Goal: Information Seeking & Learning: Learn about a topic

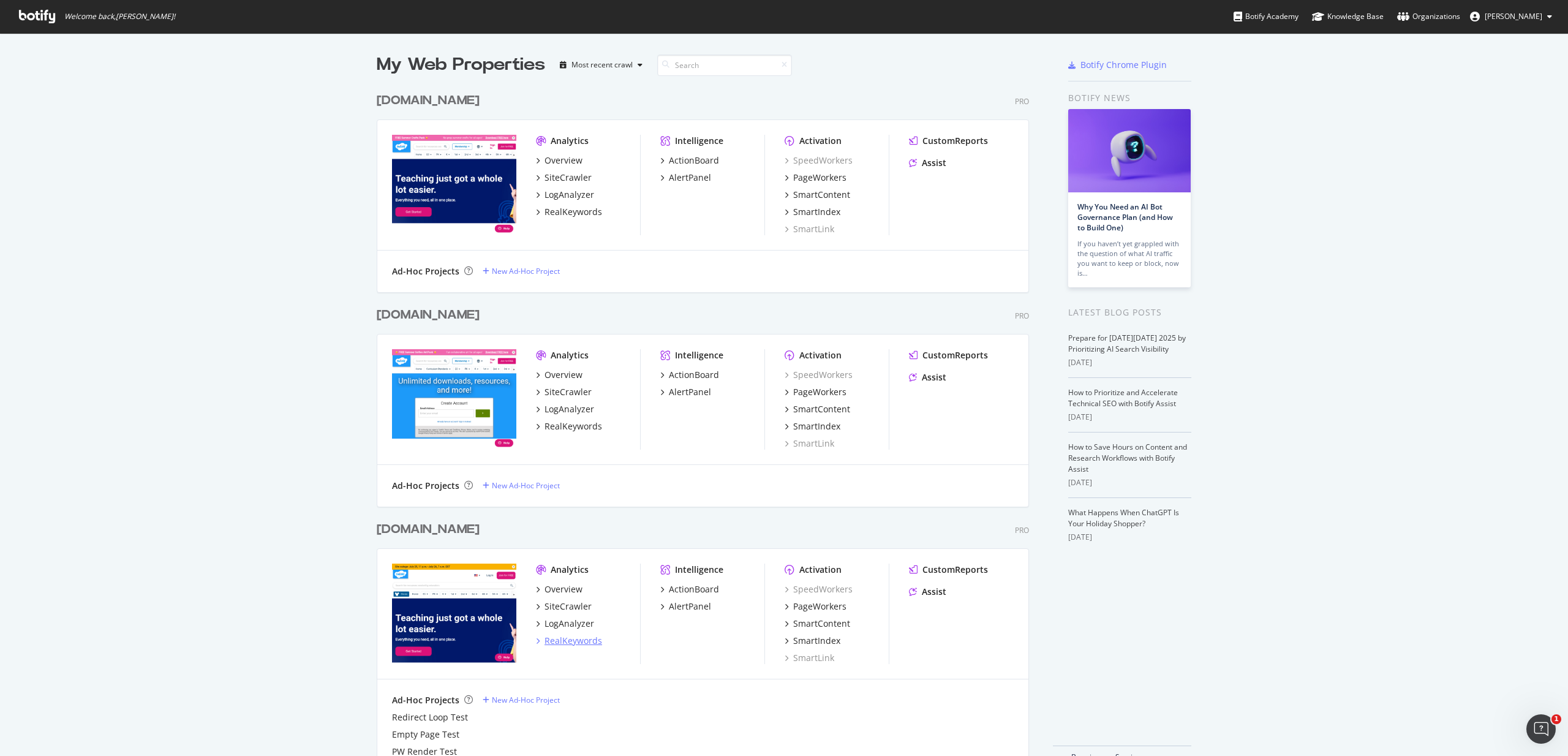
click at [581, 642] on div "RealKeywords" at bounding box center [573, 641] width 57 height 12
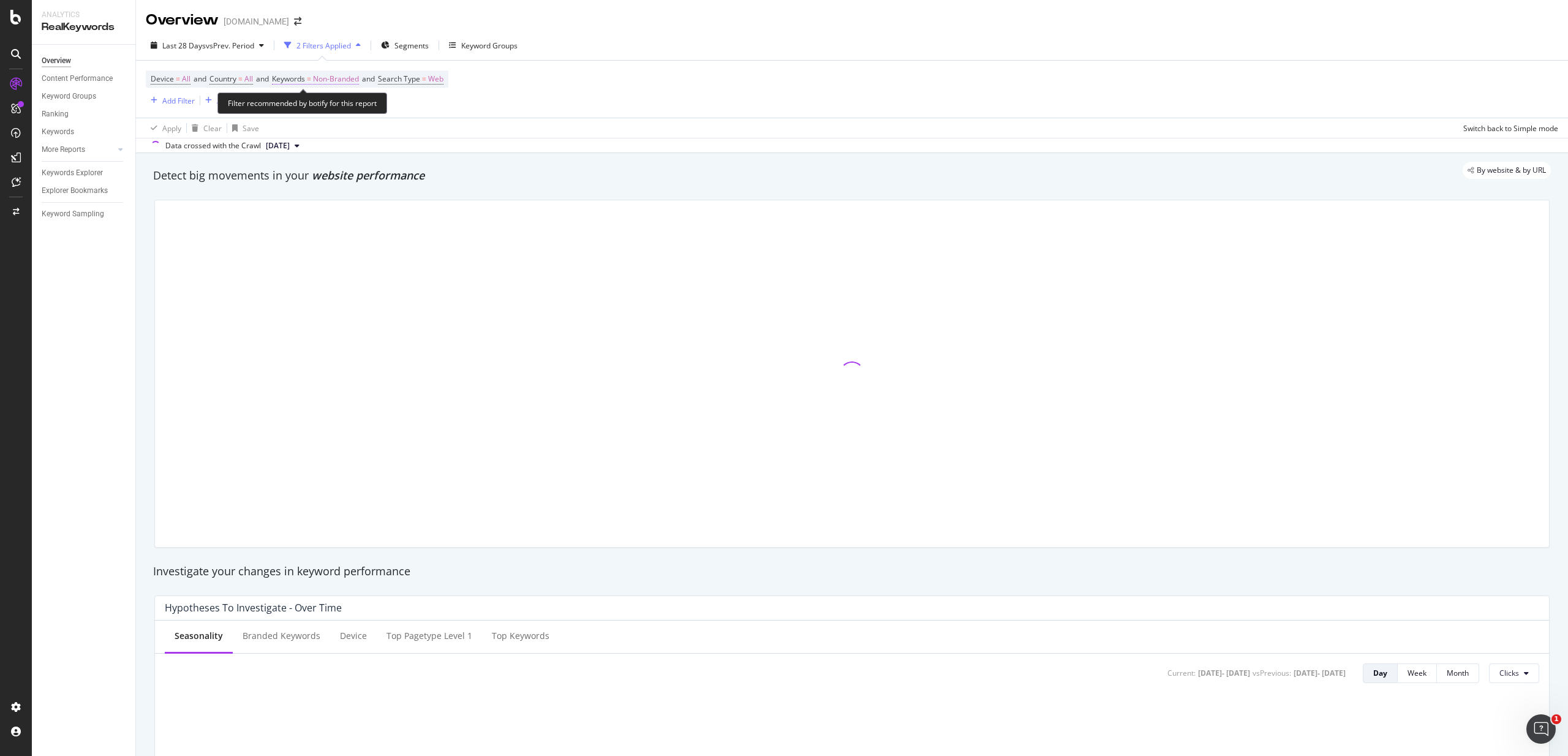
click at [338, 80] on span "Non-Branded" at bounding box center [336, 79] width 46 height 17
click at [349, 105] on icon "button" at bounding box center [348, 107] width 5 height 7
click at [325, 202] on span "All" at bounding box center [362, 203] width 125 height 11
click at [410, 134] on div "Apply" at bounding box center [415, 134] width 19 height 10
click at [91, 171] on div "Keywords Explorer" at bounding box center [72, 173] width 61 height 13
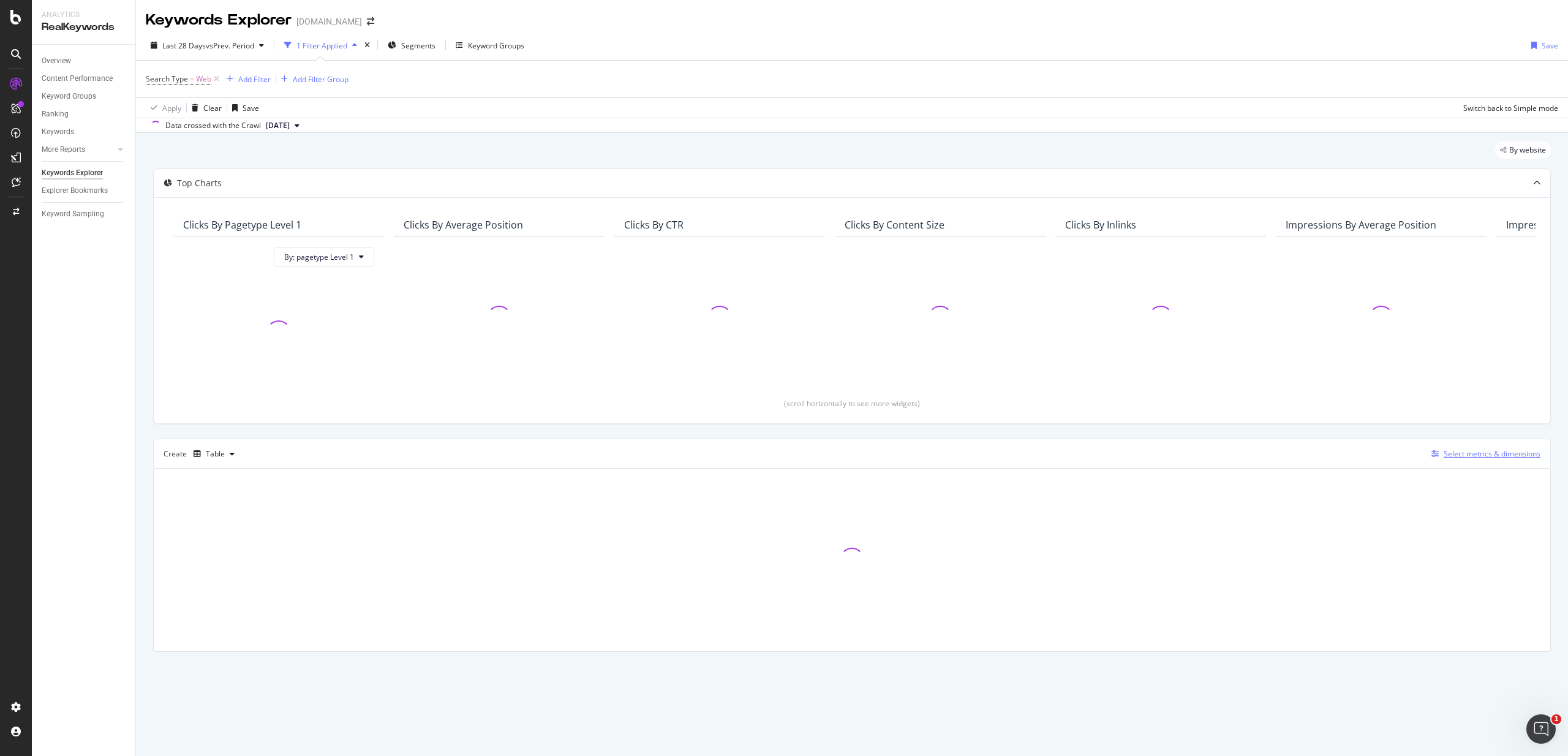
click at [1481, 453] on div "Select metrics & dimensions" at bounding box center [1492, 454] width 97 height 10
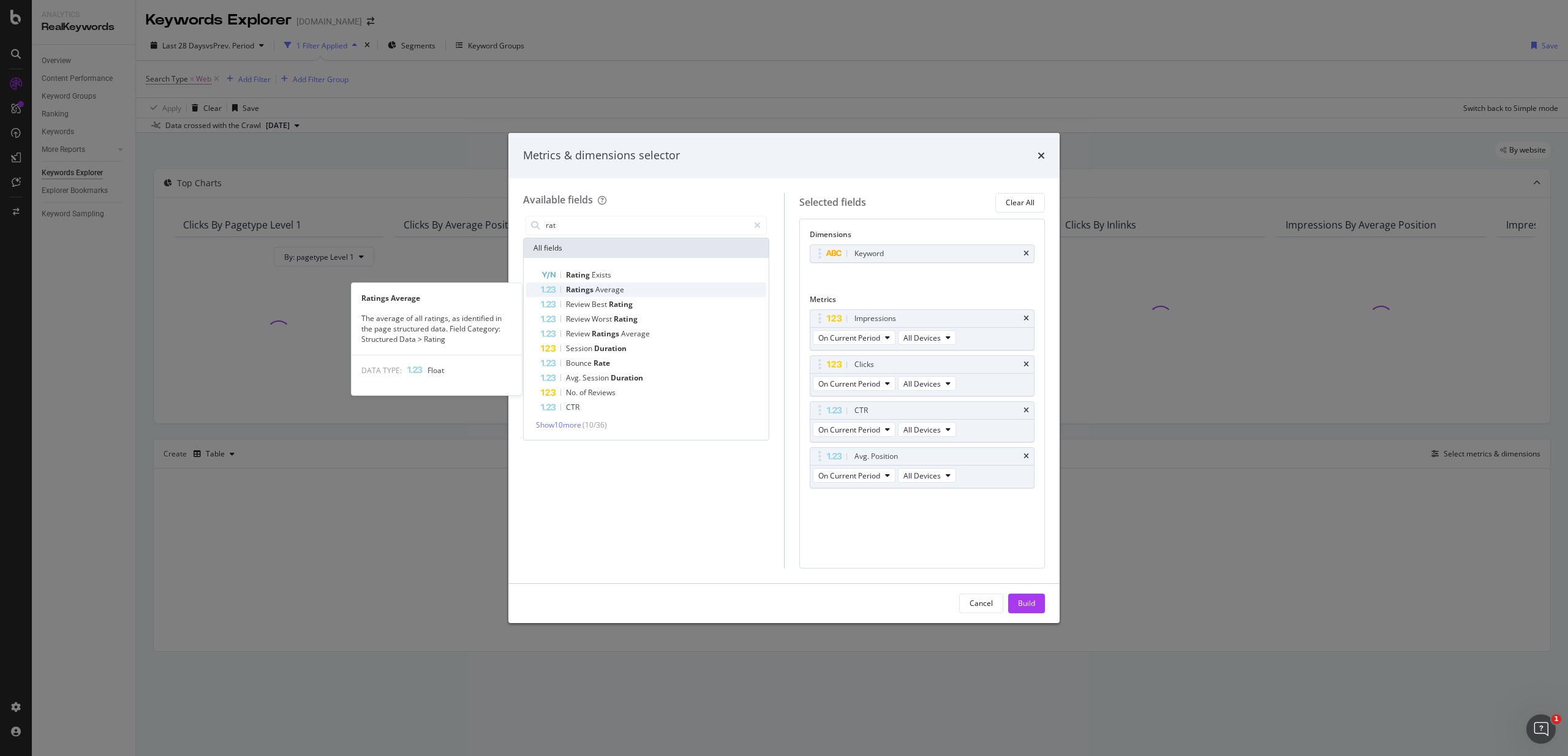
type input "rat"
click at [645, 291] on div "Ratings Average" at bounding box center [654, 289] width 225 height 15
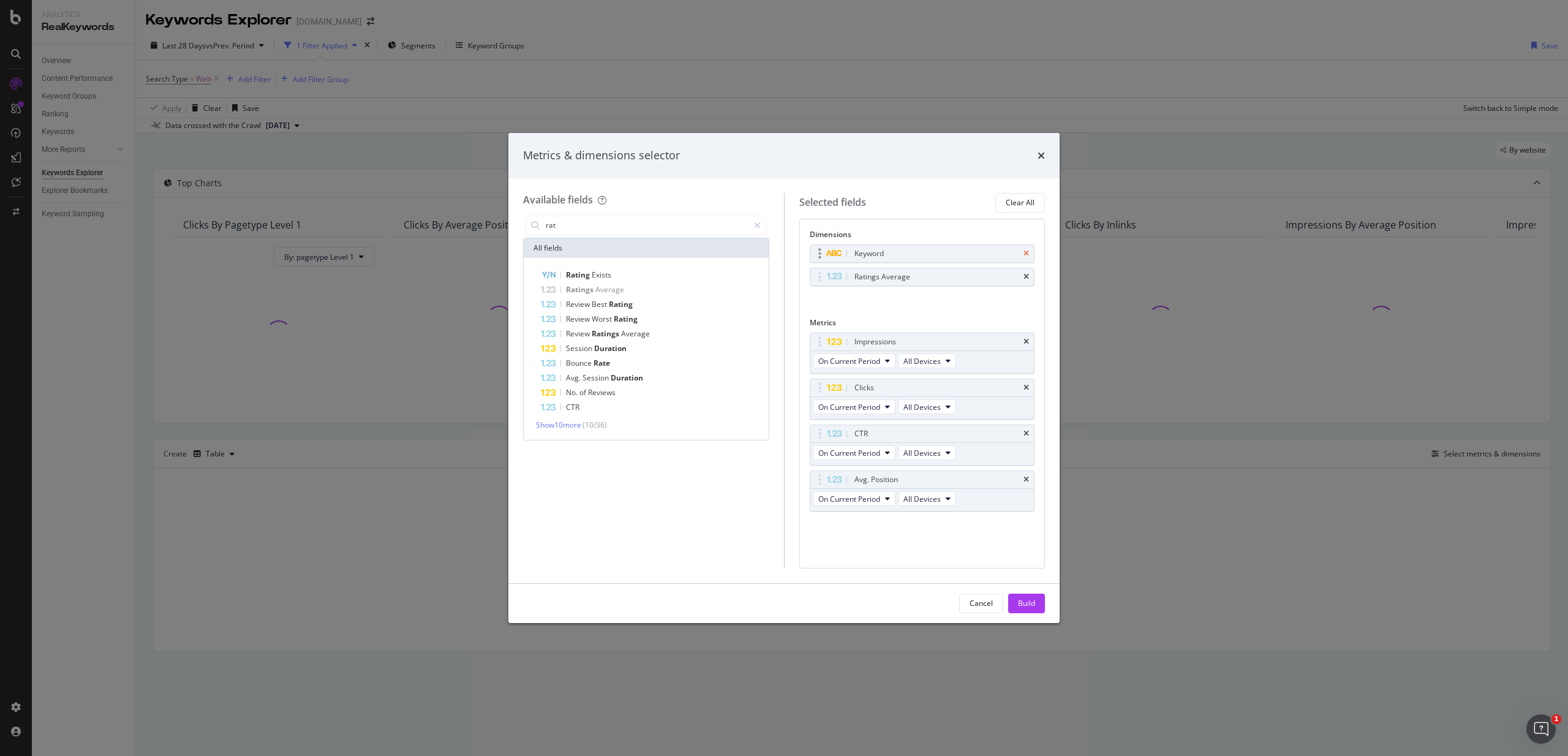
click at [1029, 251] on icon "times" at bounding box center [1026, 253] width 6 height 7
click at [1034, 605] on div "Build" at bounding box center [1026, 604] width 17 height 10
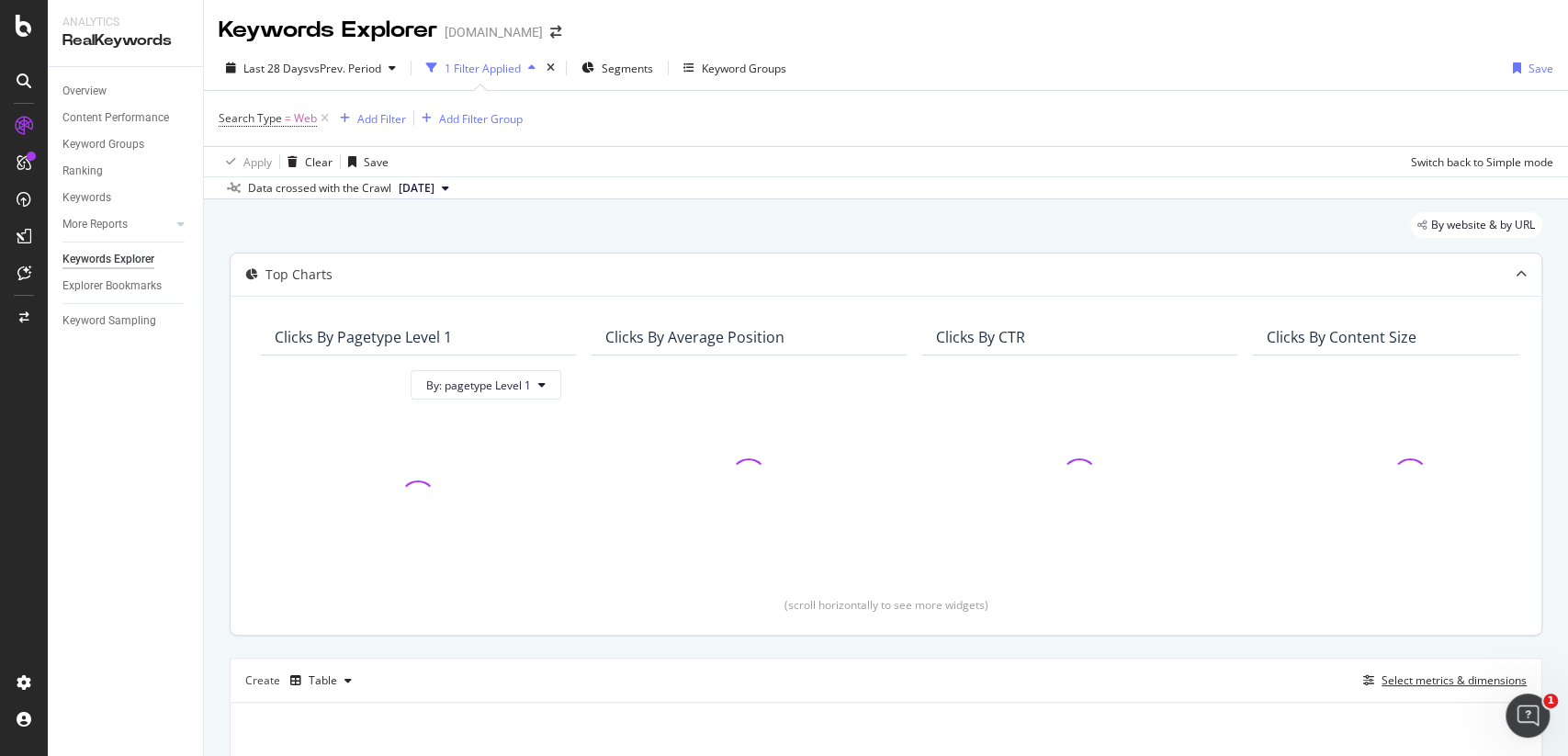
scroll to position [285, 0]
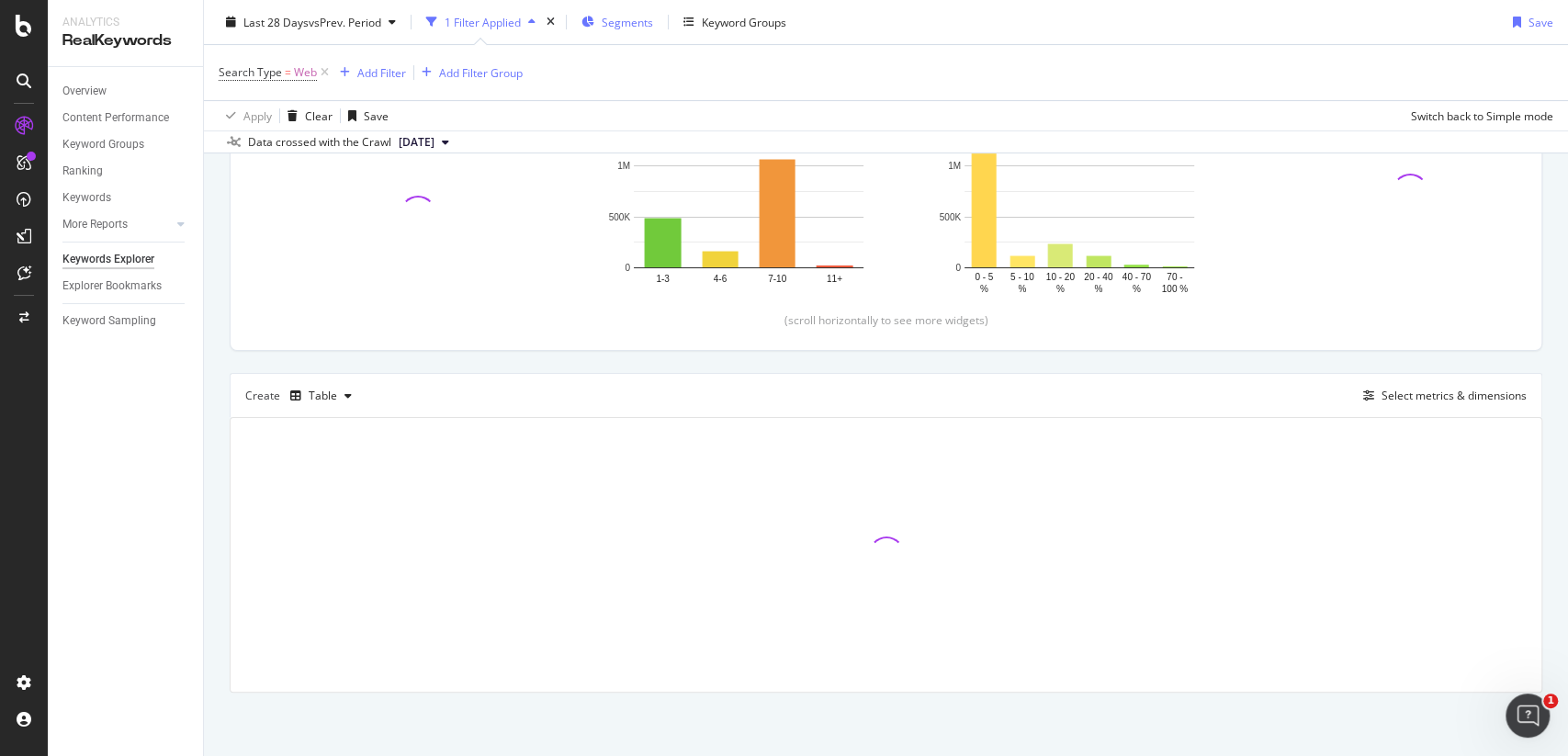
click at [618, 30] on div "Segments" at bounding box center [617, 22] width 72 height 27
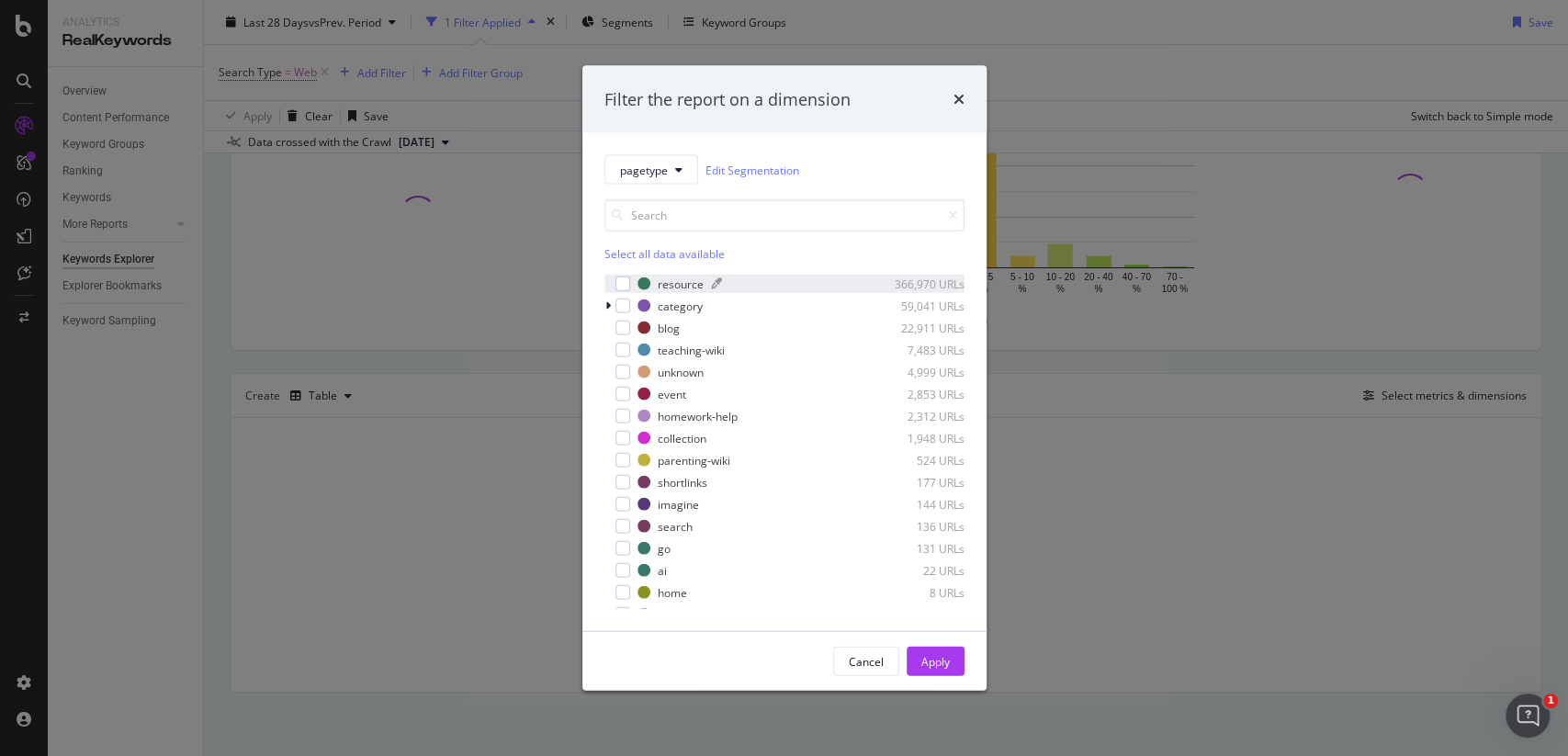
click at [684, 284] on div "resource" at bounding box center [680, 284] width 46 height 15
click at [937, 654] on div "Apply" at bounding box center [935, 660] width 28 height 15
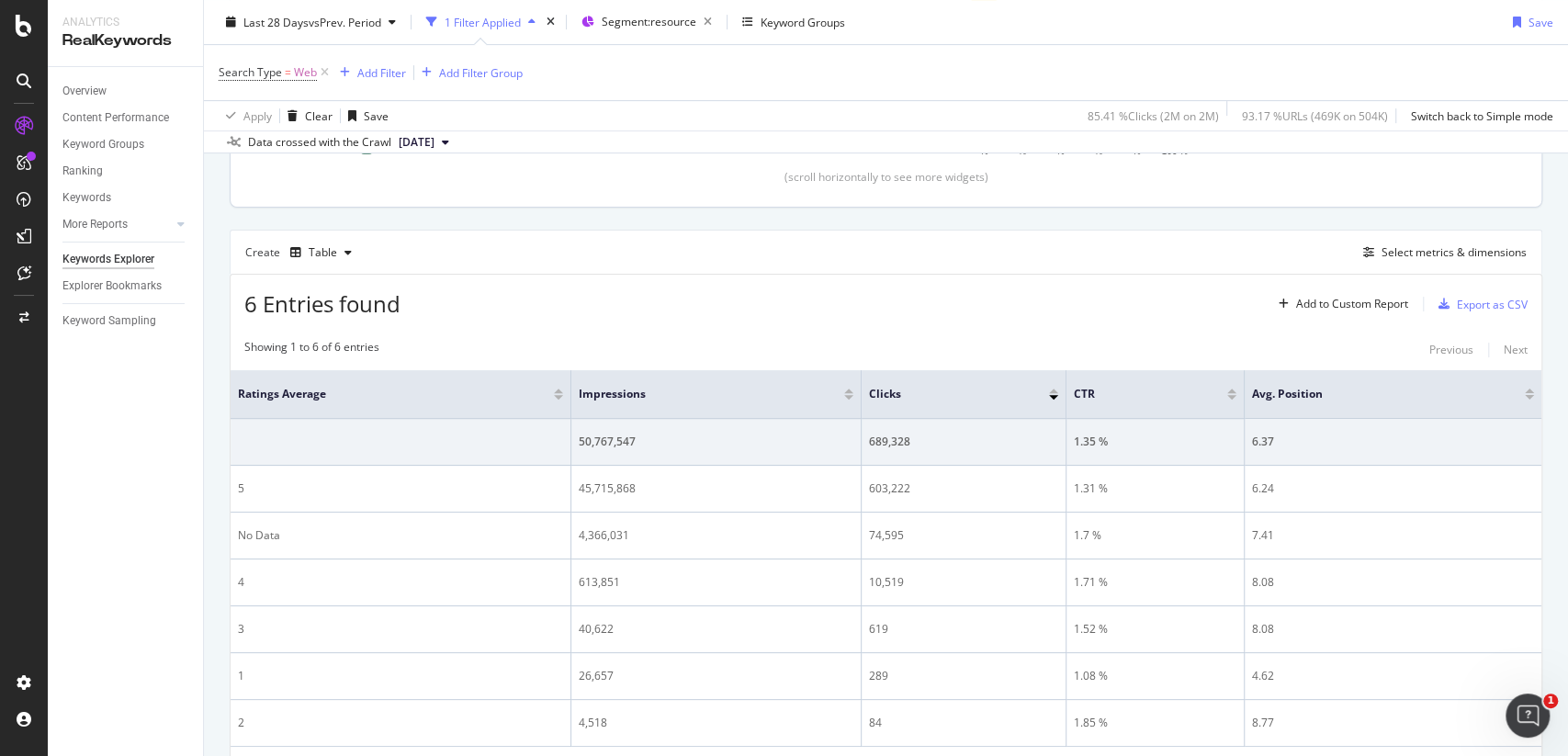
scroll to position [520, 0]
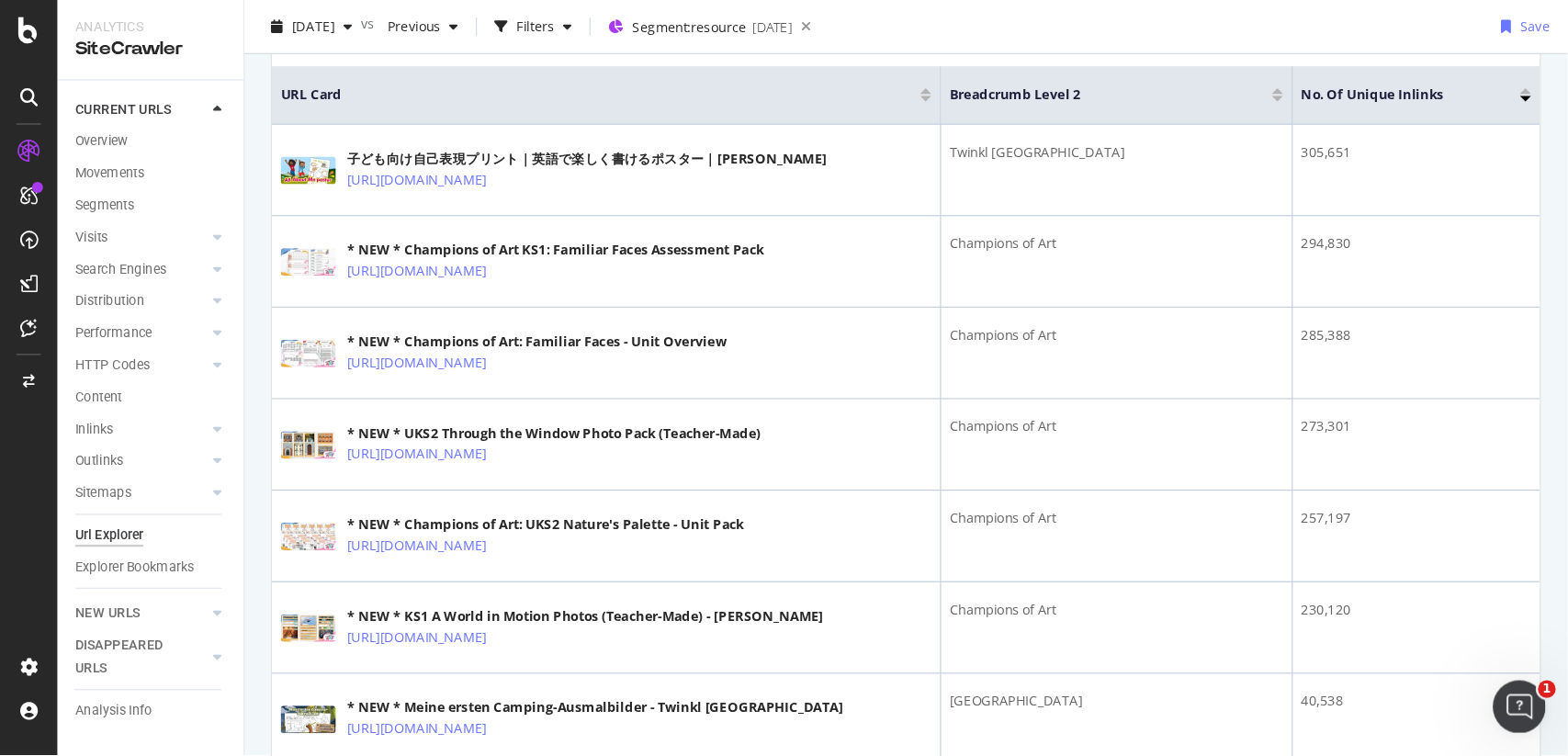
scroll to position [413, 0]
